Goal: Navigation & Orientation: Find specific page/section

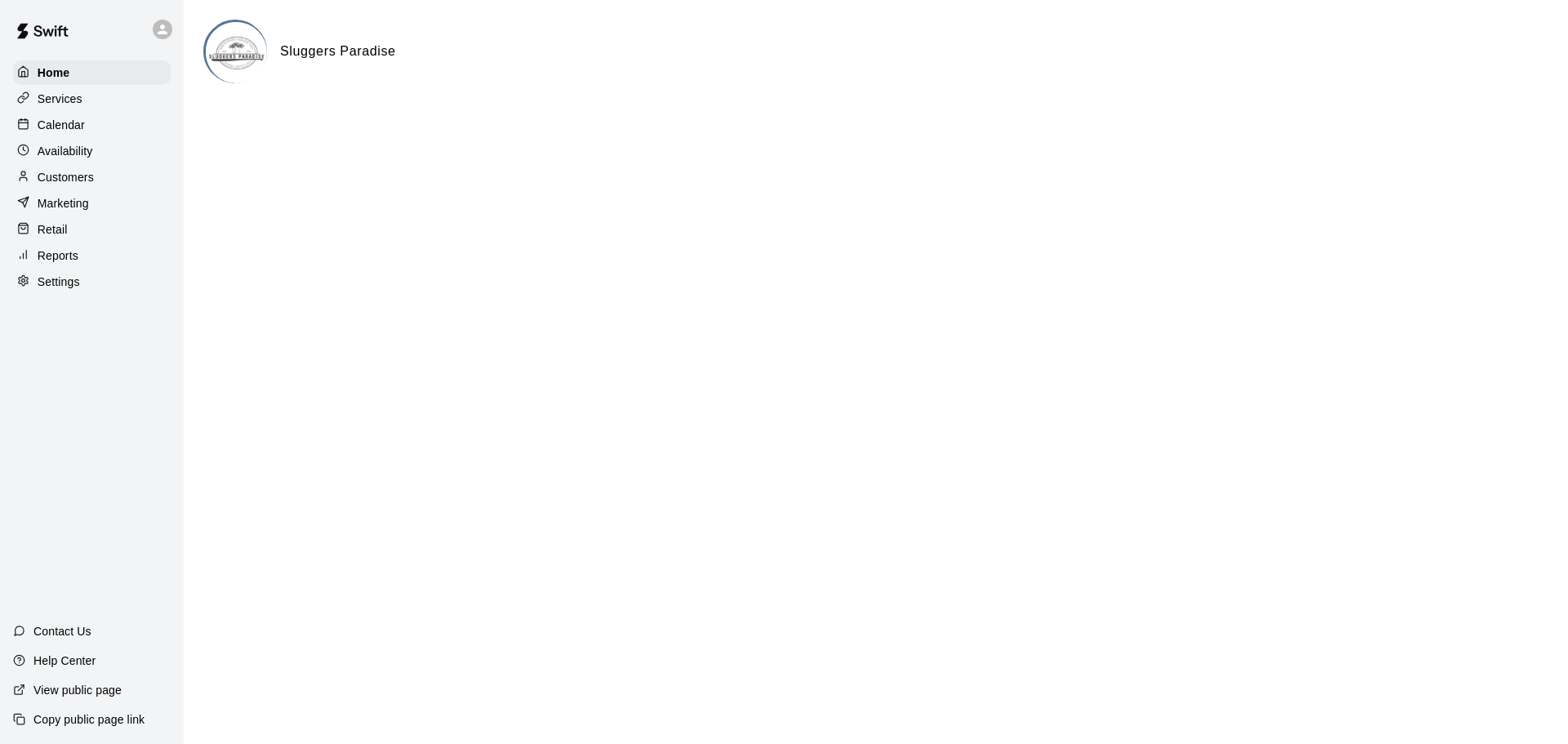
click at [17, 121] on icon at bounding box center [23, 123] width 12 height 12
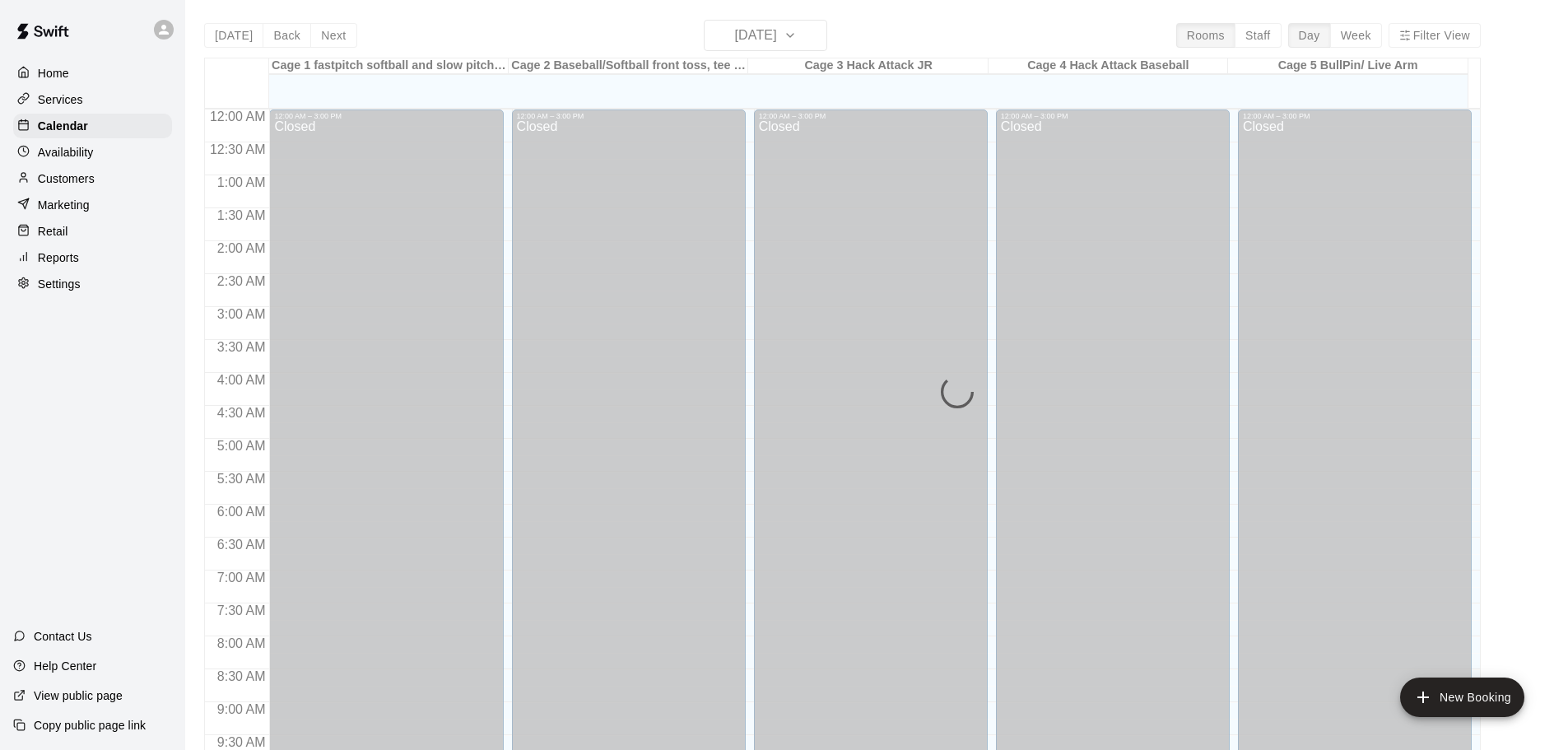
scroll to position [871, 0]
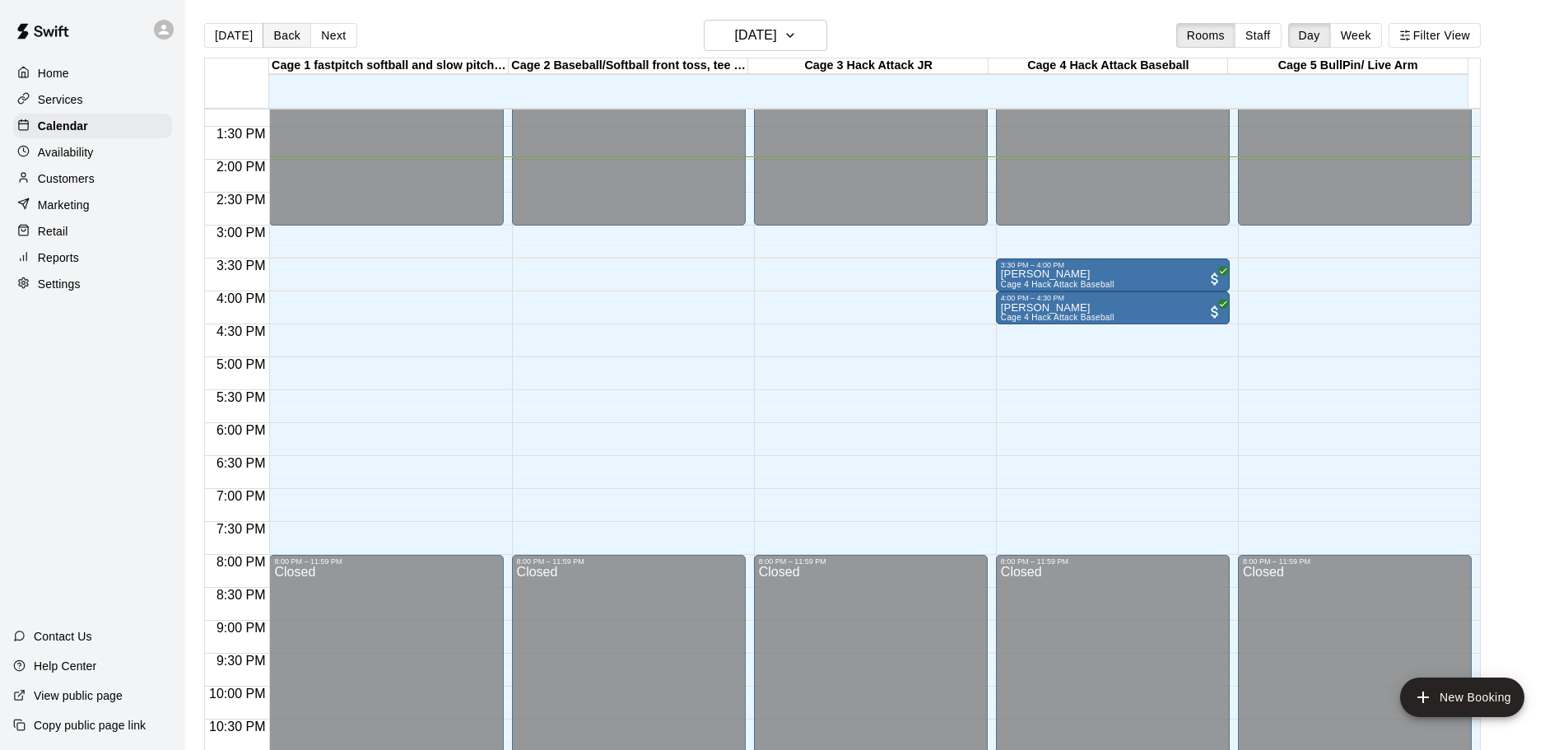
click at [284, 35] on button "Back" at bounding box center [287, 35] width 48 height 24
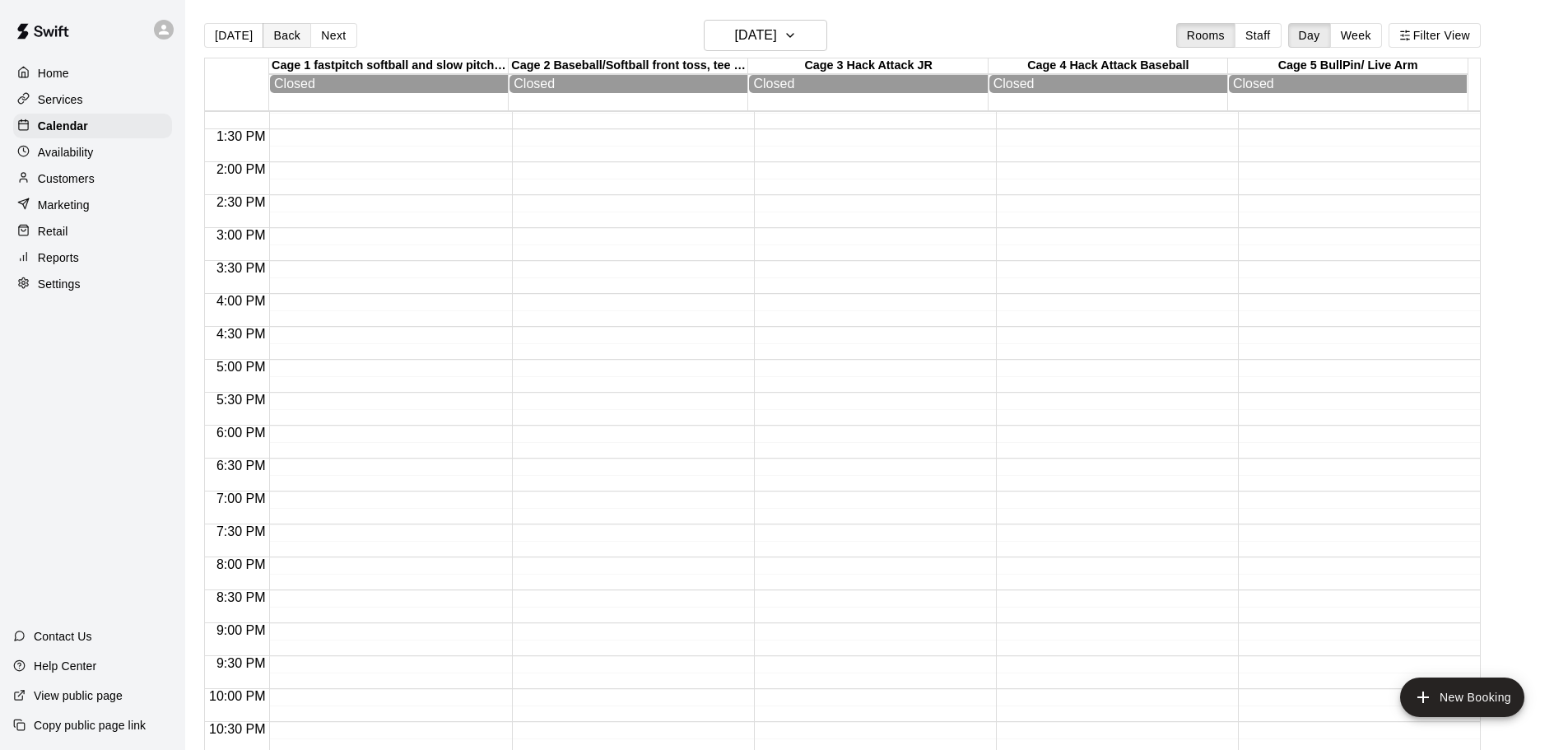
click at [284, 35] on button "Back" at bounding box center [287, 35] width 48 height 24
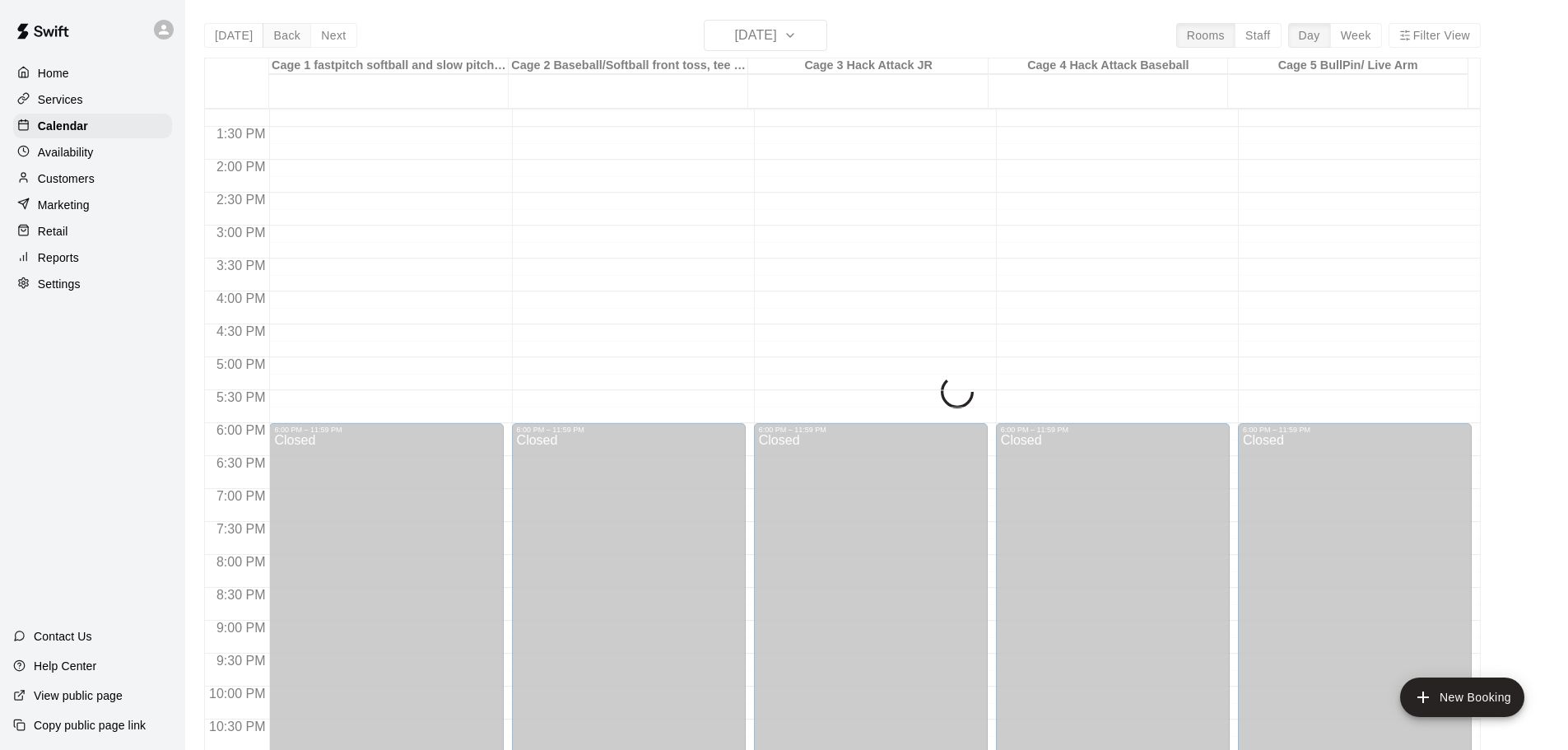
click at [284, 35] on div "[DATE] Back [DATE][DATE] Rooms Staff Day Week Filter View Cage 1 fastpitch soft…" at bounding box center [842, 394] width 1276 height 750
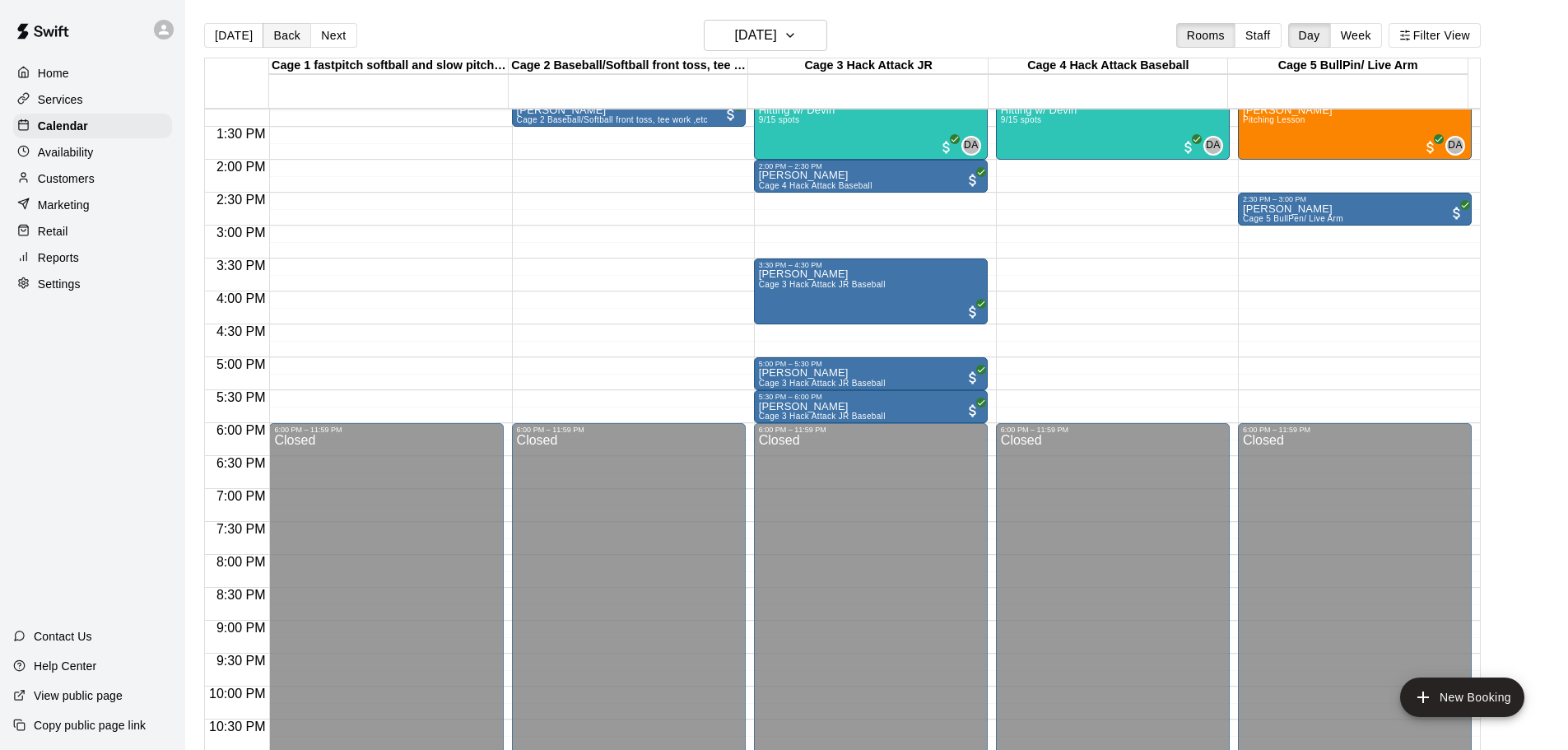
click at [284, 35] on button "Back" at bounding box center [287, 35] width 48 height 24
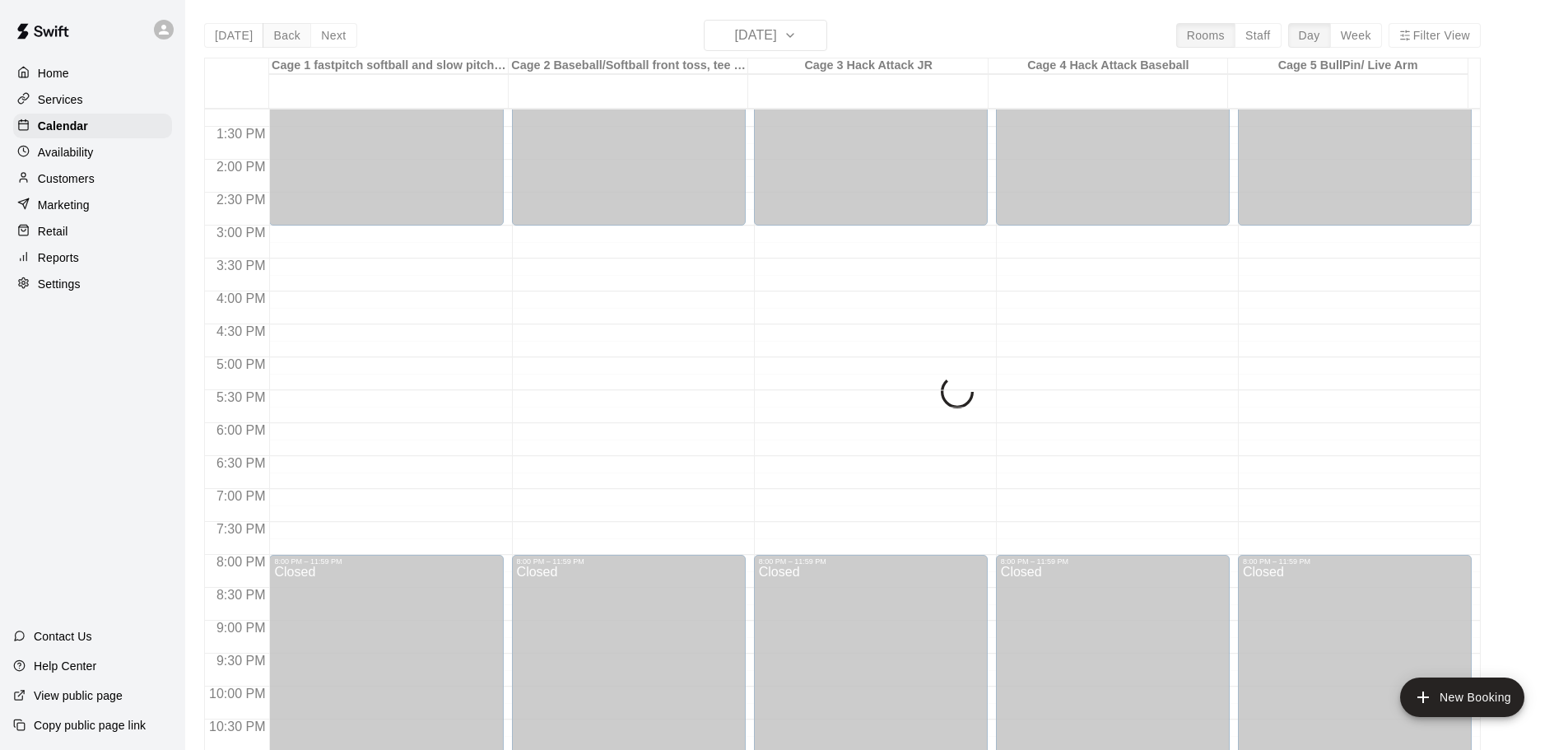
click at [284, 35] on div "[DATE] Back [DATE][DATE] Rooms Staff Day Week Filter View Cage 1 fastpitch soft…" at bounding box center [842, 394] width 1276 height 750
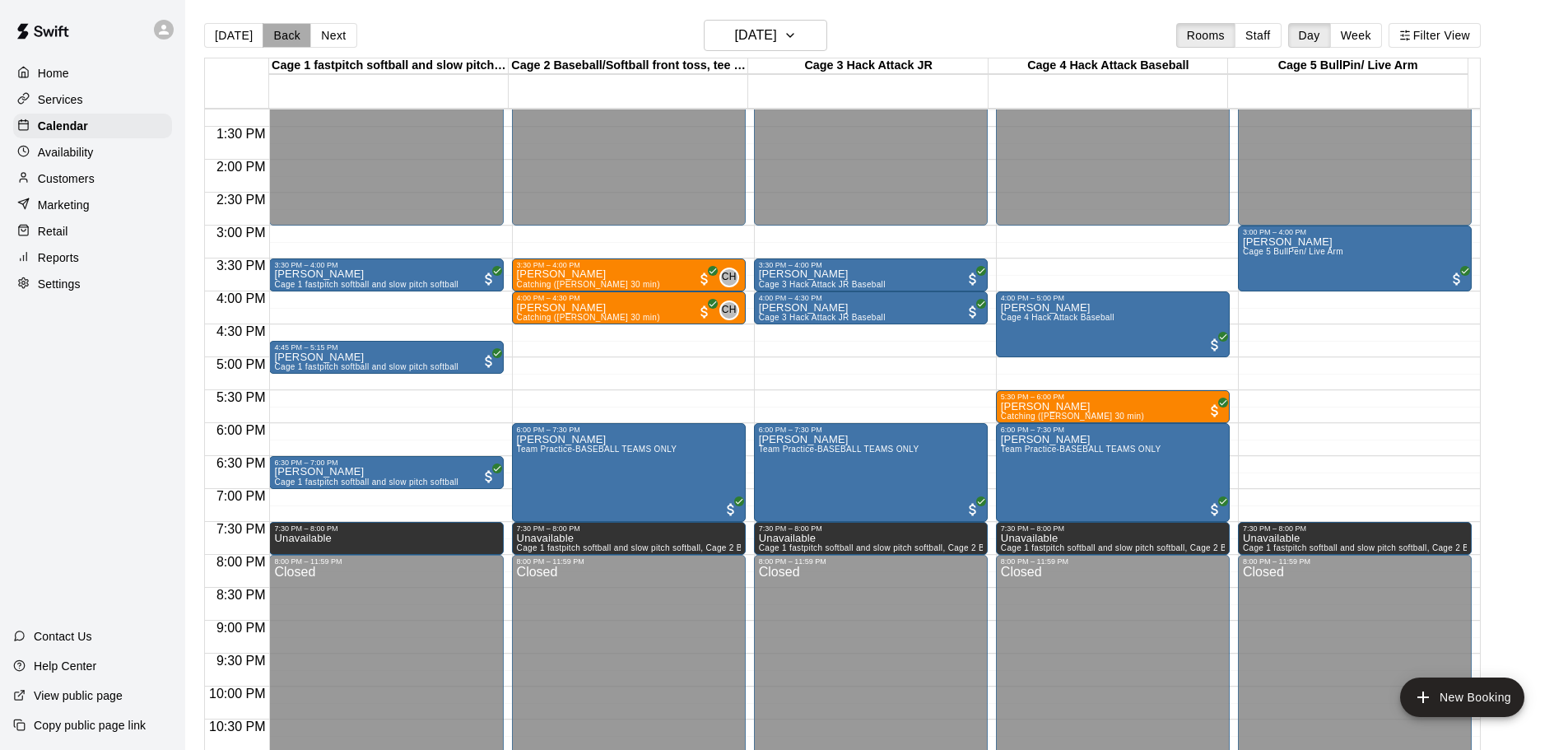
click at [284, 35] on button "Back" at bounding box center [287, 35] width 48 height 24
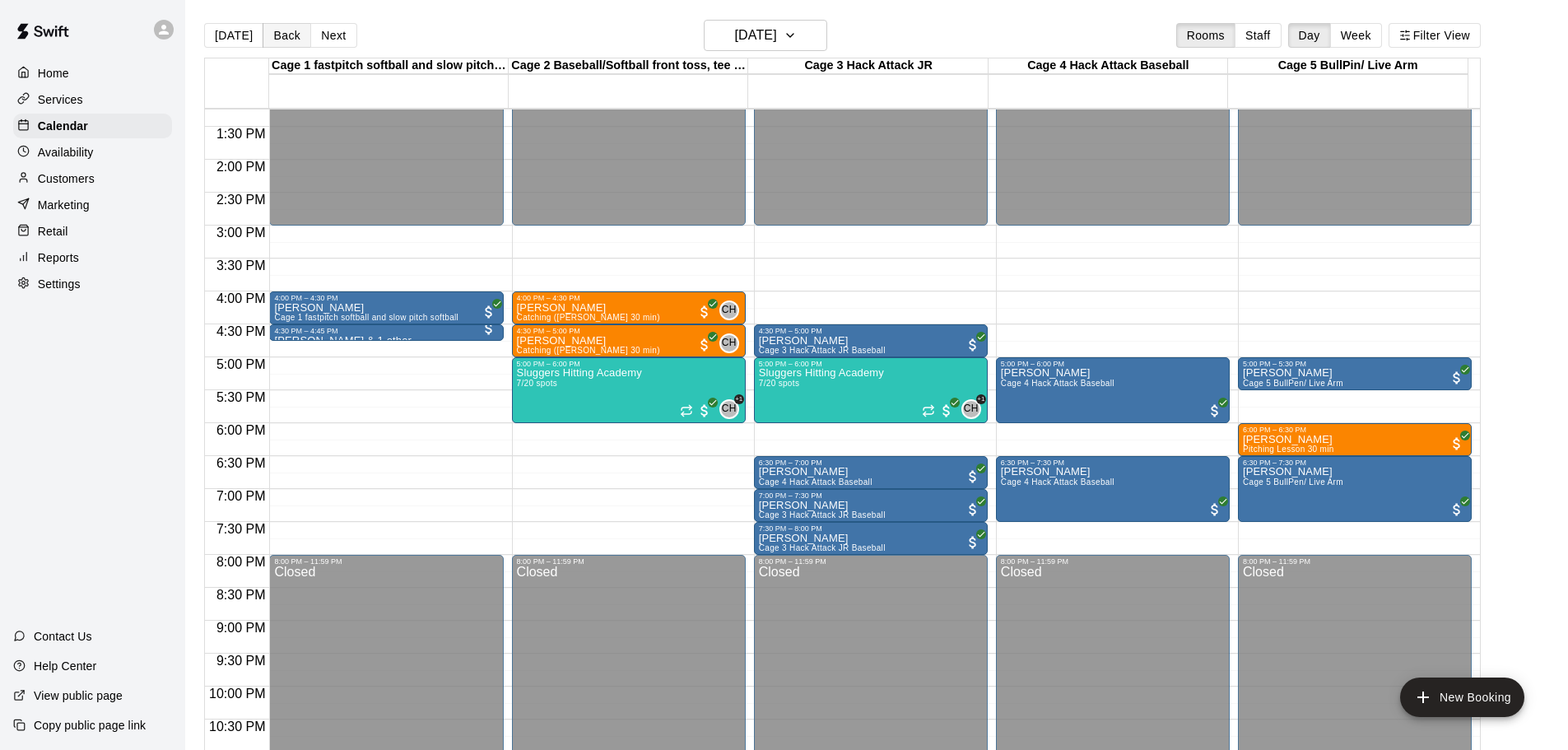
click at [284, 35] on button "Back" at bounding box center [287, 35] width 48 height 24
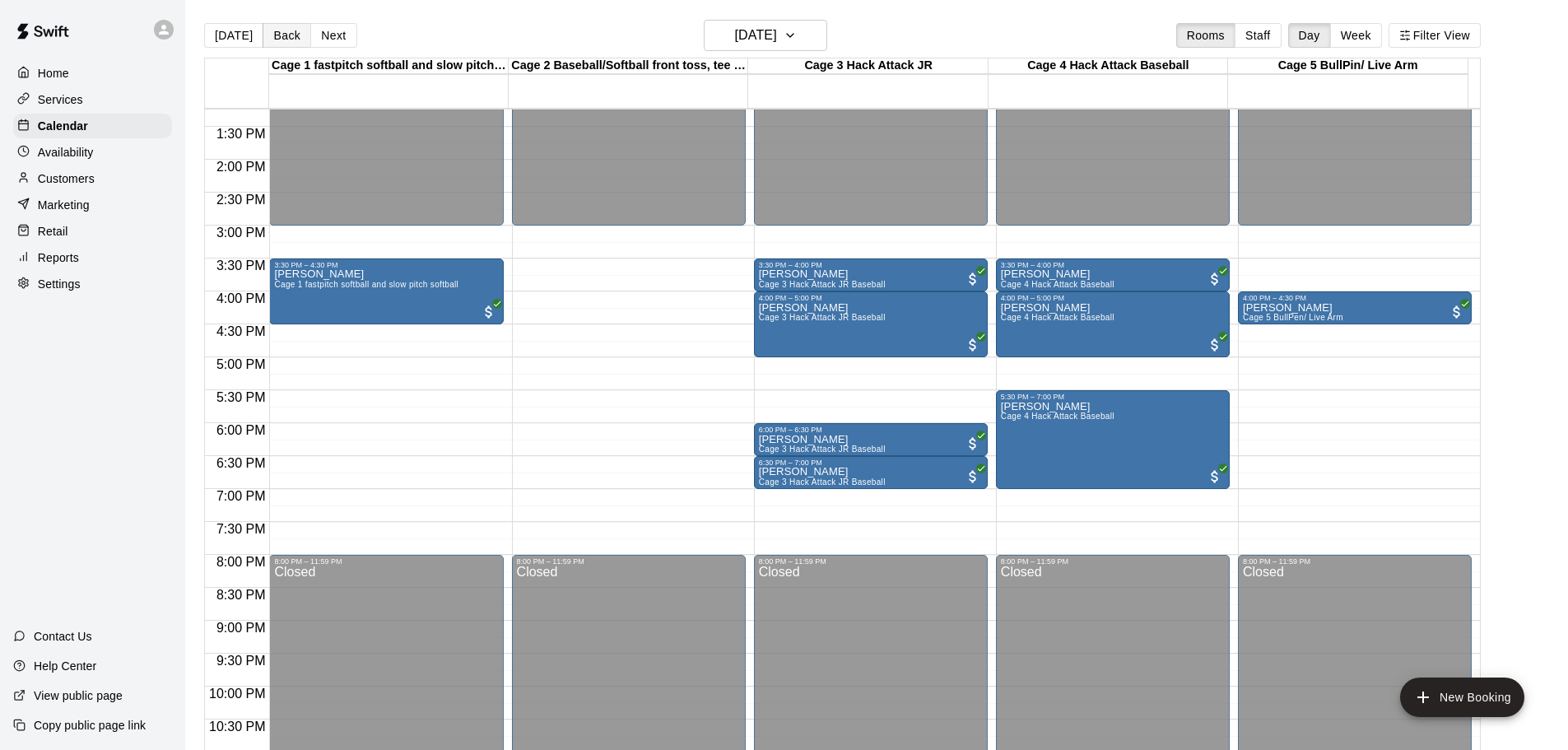
click at [284, 35] on button "Back" at bounding box center [287, 35] width 48 height 24
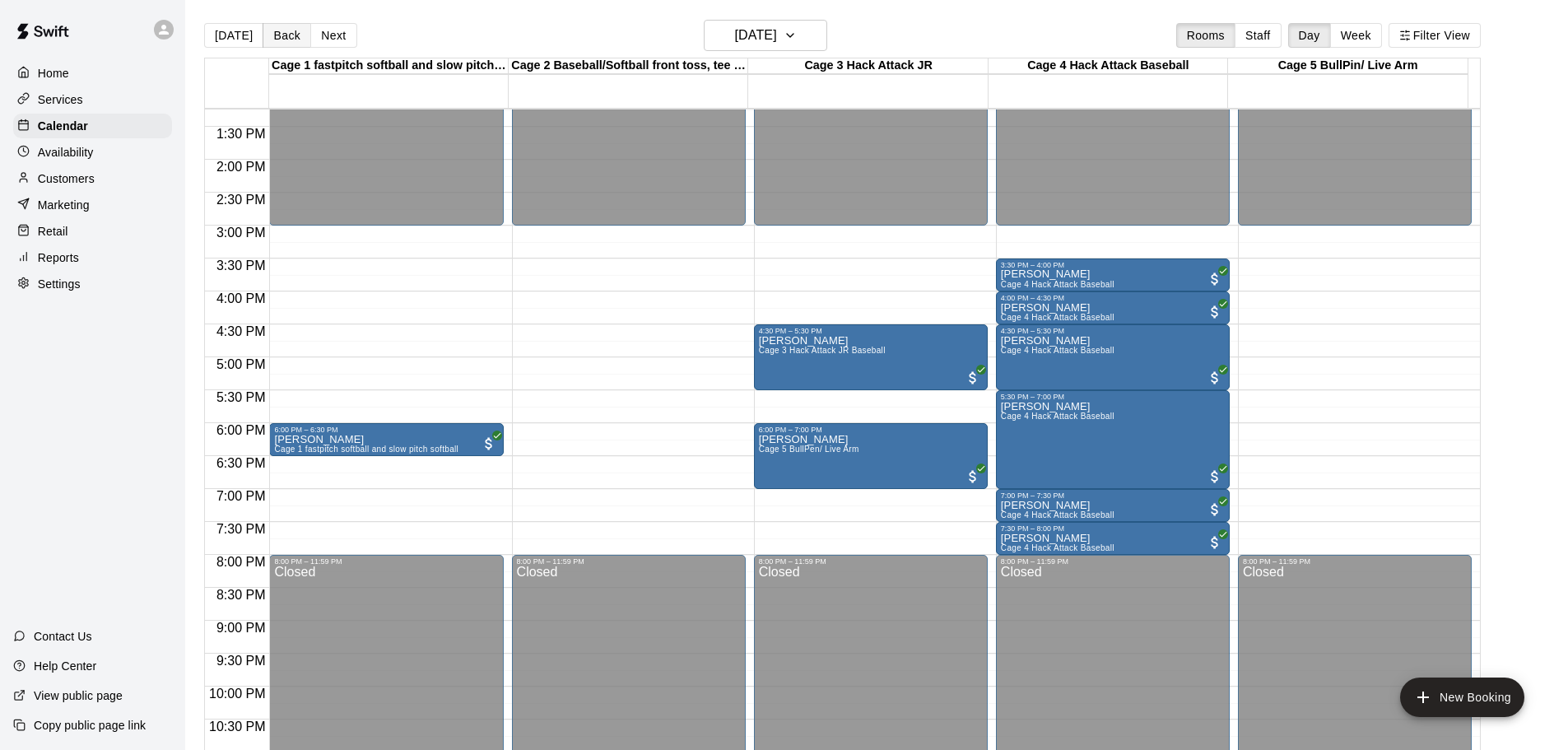
click at [284, 35] on button "Back" at bounding box center [287, 35] width 48 height 24
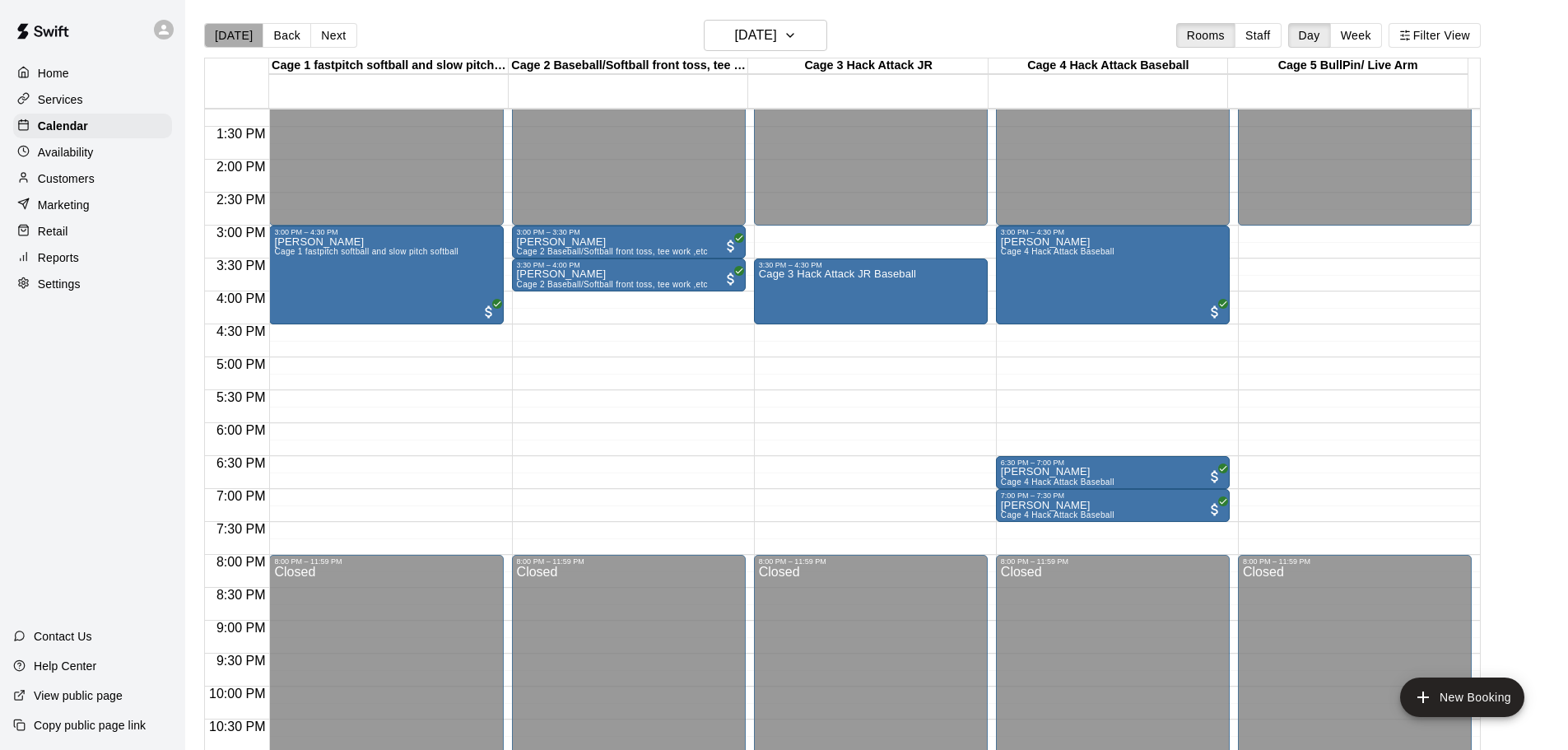
click at [233, 42] on button "[DATE]" at bounding box center [234, 35] width 59 height 24
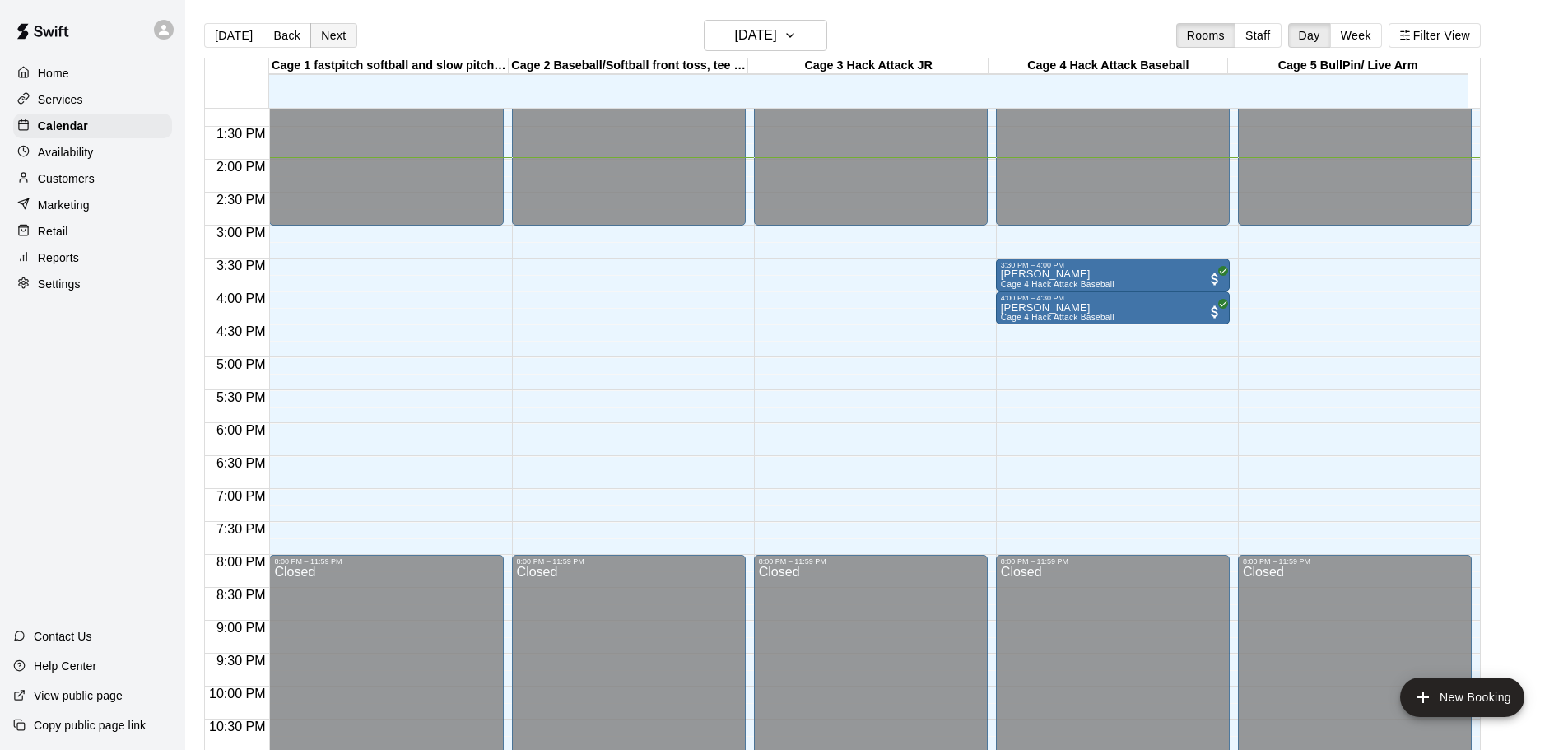
click at [333, 36] on button "Next" at bounding box center [333, 35] width 47 height 24
